Goal: Task Accomplishment & Management: Complete application form

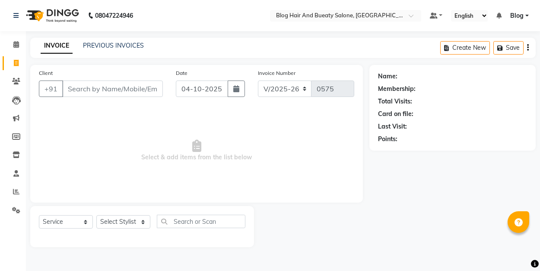
select select "8741"
select select "service"
select select "8741"
select select "service"
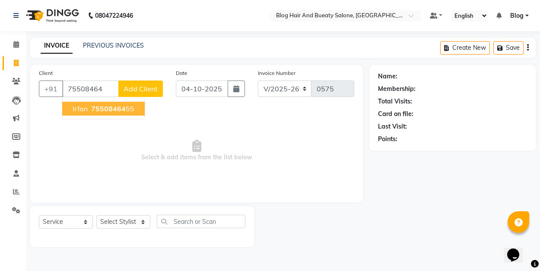
click at [130, 106] on ngb-highlight "75508464 55" at bounding box center [111, 108] width 45 height 9
type input "7550846455"
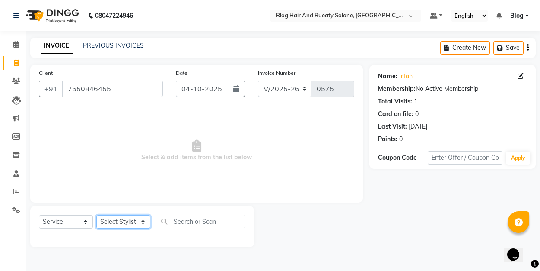
click at [141, 222] on select "Select Stylist ALI Blog [PERSON_NAME] sameer [PERSON_NAME]" at bounding box center [123, 221] width 54 height 13
select select "89036"
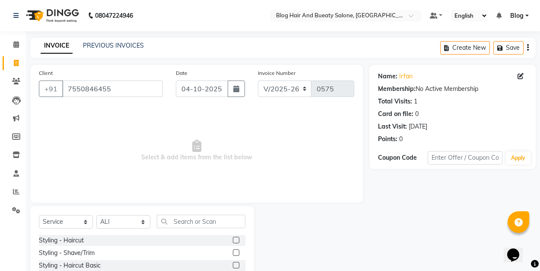
click at [237, 241] on label at bounding box center [236, 239] width 6 height 6
click at [237, 241] on input "checkbox" at bounding box center [236, 240] width 6 height 6
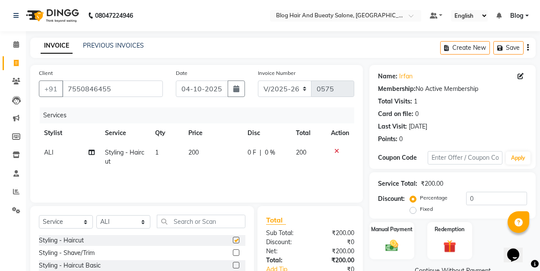
checkbox input "false"
click at [420, 210] on label "Fixed" at bounding box center [426, 209] width 13 height 8
click at [412, 210] on input "Fixed" at bounding box center [415, 209] width 6 height 6
radio input "true"
click at [473, 198] on input "0" at bounding box center [496, 197] width 61 height 13
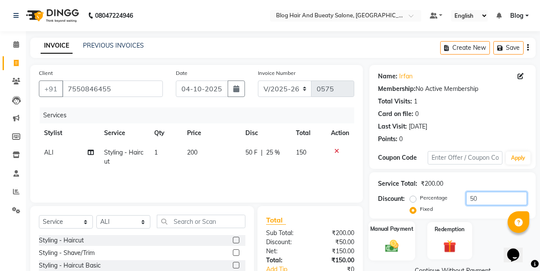
type input "50"
click at [390, 244] on img at bounding box center [392, 245] width 22 height 15
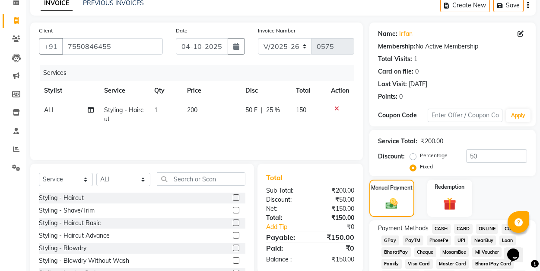
scroll to position [43, 0]
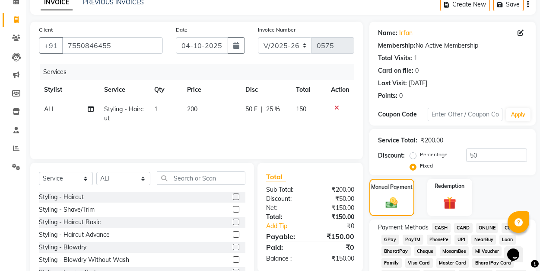
click at [461, 236] on span "UPI" at bounding box center [461, 239] width 13 height 10
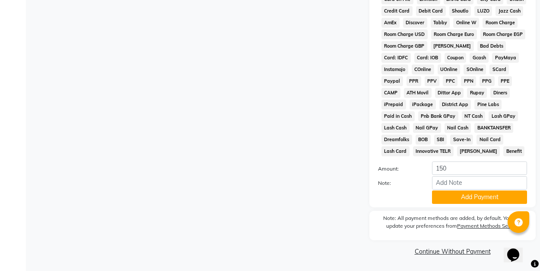
scroll to position [411, 0]
click at [455, 199] on button "Add Payment" at bounding box center [479, 197] width 95 height 13
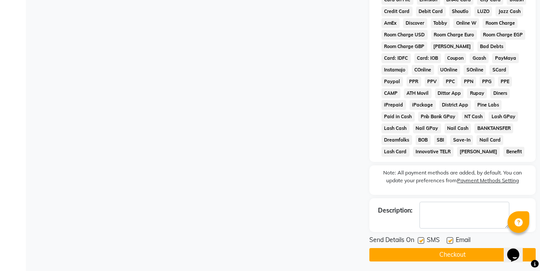
click at [450, 240] on label at bounding box center [450, 240] width 6 height 6
click at [450, 240] on input "checkbox" at bounding box center [450, 241] width 6 height 6
checkbox input "false"
click at [443, 256] on button "Checkout" at bounding box center [453, 254] width 166 height 13
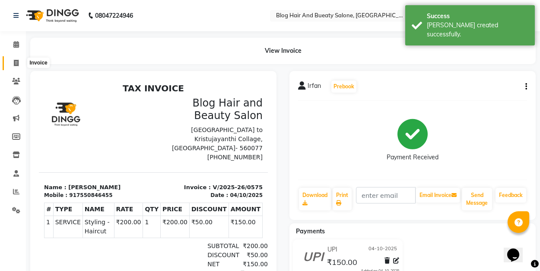
click at [15, 62] on icon at bounding box center [16, 63] width 5 height 6
select select "8741"
select select "service"
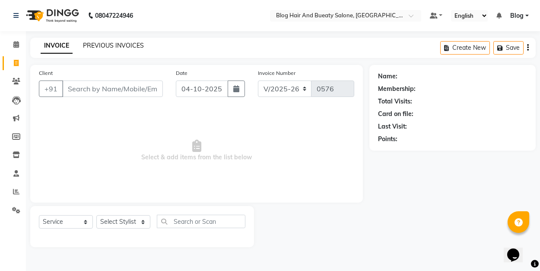
click at [124, 46] on link "PREVIOUS INVOICES" at bounding box center [113, 45] width 61 height 8
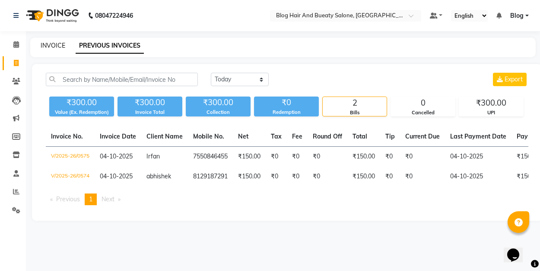
click at [60, 42] on link "INVOICE" at bounding box center [53, 45] width 25 height 8
select select "service"
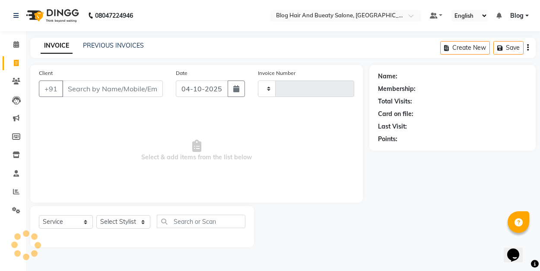
type input "0576"
select select "8741"
click at [16, 191] on icon at bounding box center [16, 191] width 6 height 6
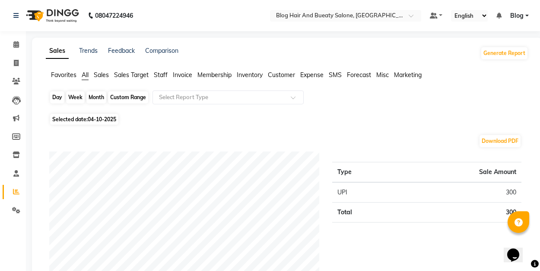
click at [54, 98] on div "Day" at bounding box center [57, 97] width 14 height 12
select select "10"
select select "2025"
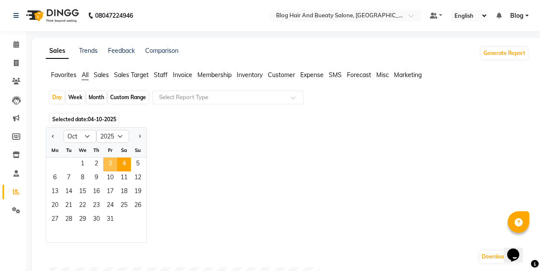
click at [109, 162] on span "3" at bounding box center [110, 164] width 14 height 14
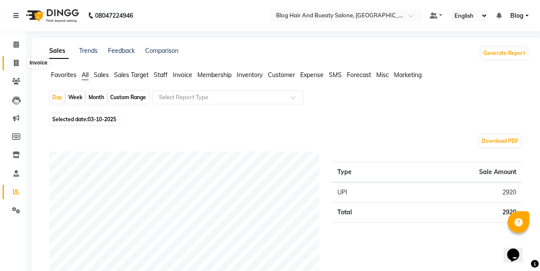
click at [16, 64] on icon at bounding box center [16, 63] width 5 height 6
select select "service"
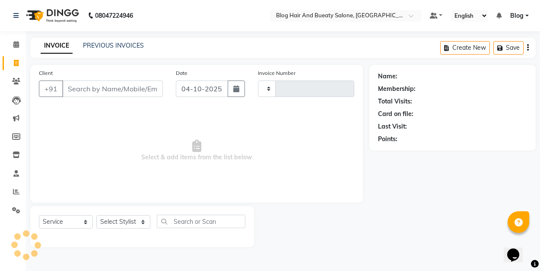
type input "0576"
select select "8741"
click at [108, 140] on span "Select & add items from the list below" at bounding box center [197, 150] width 316 height 86
click at [118, 149] on span "Select & add items from the list below" at bounding box center [197, 150] width 316 height 86
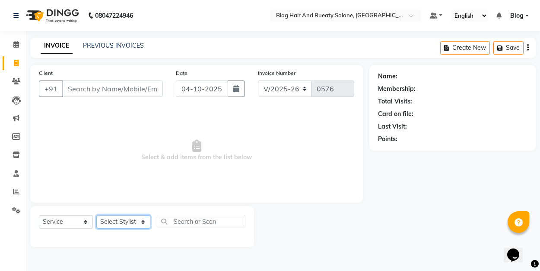
click at [143, 219] on select "Select Stylist ALI Blog [PERSON_NAME] sameer [PERSON_NAME]" at bounding box center [123, 221] width 54 height 13
click at [144, 134] on span "Select & add items from the list below" at bounding box center [197, 150] width 316 height 86
click at [143, 223] on select "Select Stylist ALI Blog [PERSON_NAME] sameer [PERSON_NAME]" at bounding box center [123, 221] width 54 height 13
click at [141, 134] on span "Select & add items from the list below" at bounding box center [197, 150] width 316 height 86
click at [128, 131] on span "Select & add items from the list below" at bounding box center [197, 150] width 316 height 86
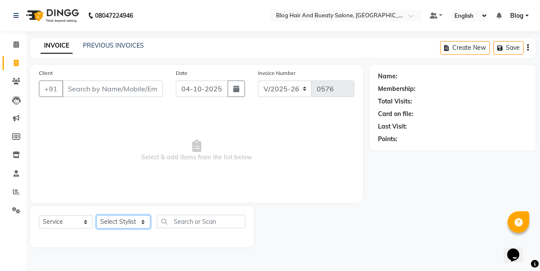
click at [144, 222] on select "Select Stylist ALI Blog [PERSON_NAME] sameer [PERSON_NAME]" at bounding box center [123, 221] width 54 height 13
